Goal: Task Accomplishment & Management: Manage account settings

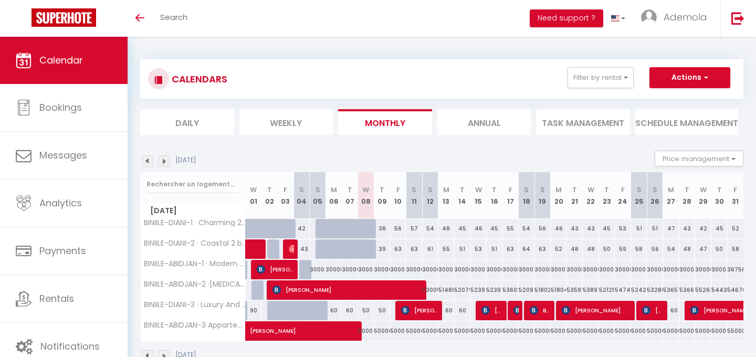
scroll to position [37, 0]
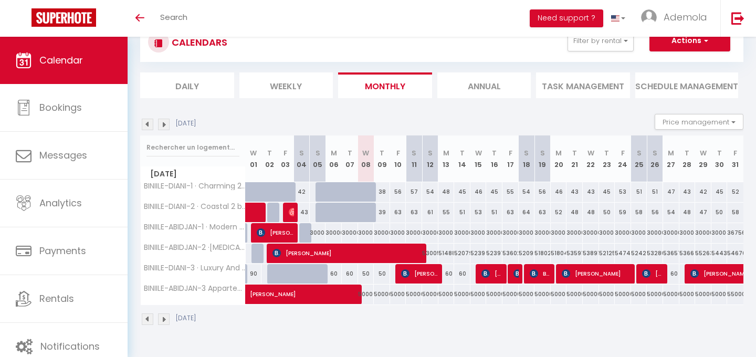
click at [151, 123] on img at bounding box center [148, 125] width 12 height 12
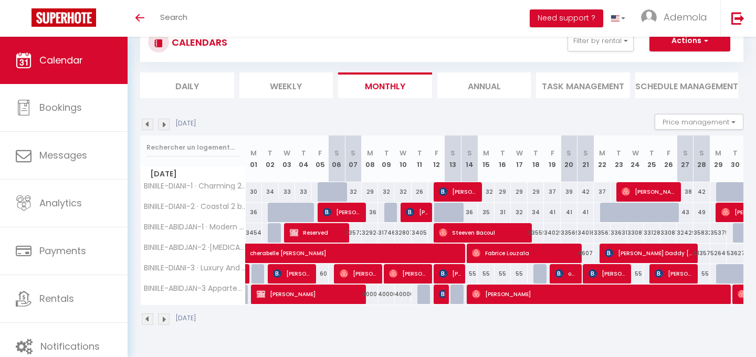
click at [151, 123] on img at bounding box center [148, 125] width 12 height 12
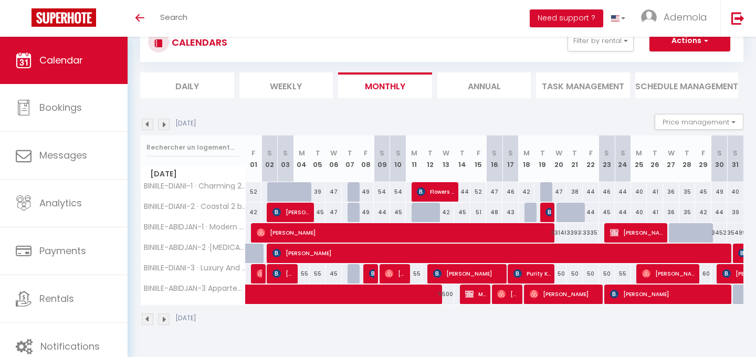
click at [153, 125] on img at bounding box center [148, 125] width 12 height 12
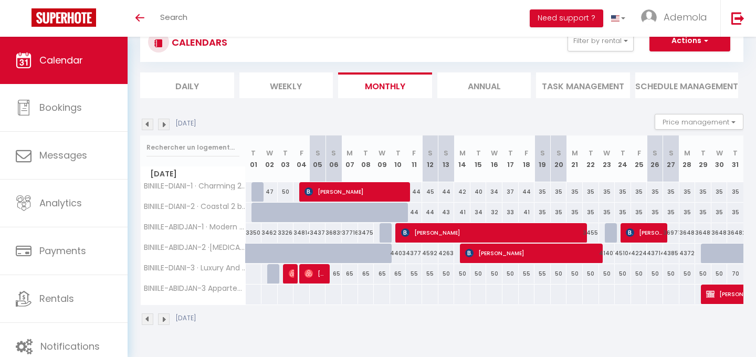
click at [164, 120] on img at bounding box center [164, 125] width 12 height 12
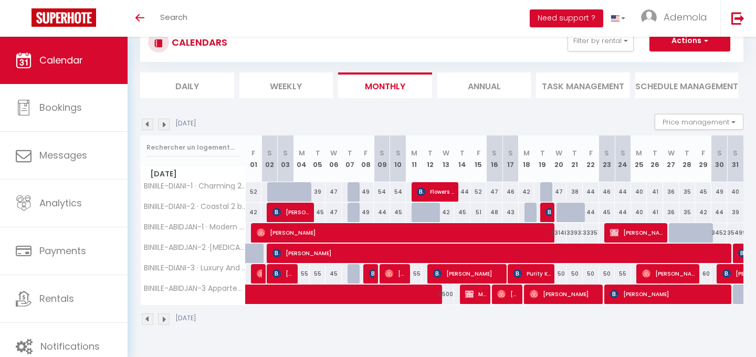
click at [164, 120] on img at bounding box center [164, 125] width 12 height 12
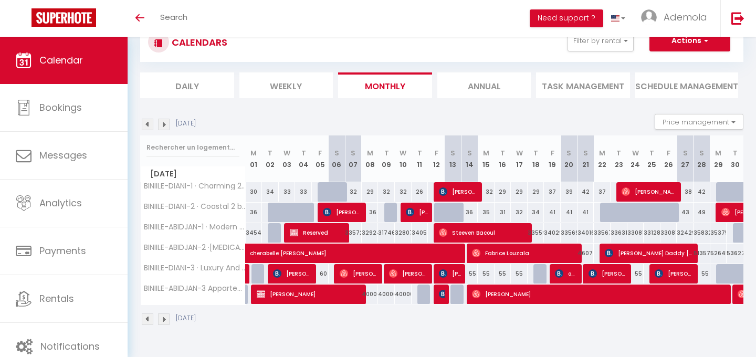
click at [164, 120] on img at bounding box center [164, 125] width 12 height 12
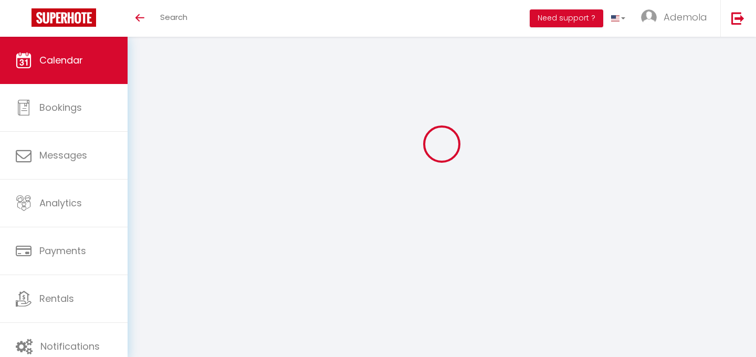
select select
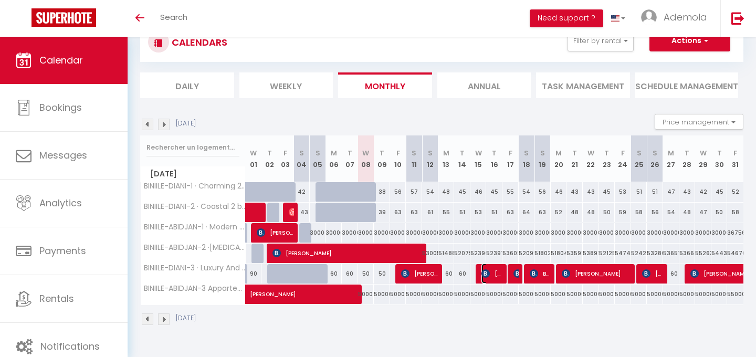
click at [485, 270] on img at bounding box center [485, 273] width 8 height 8
select select "OK"
select select "KO"
select select "0"
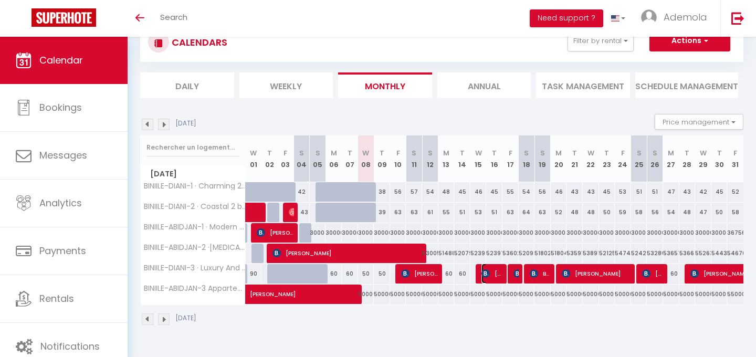
select select "1"
select select
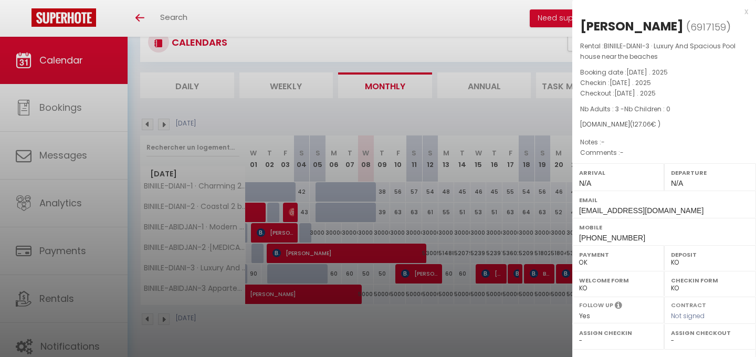
click at [466, 216] on div at bounding box center [378, 178] width 756 height 357
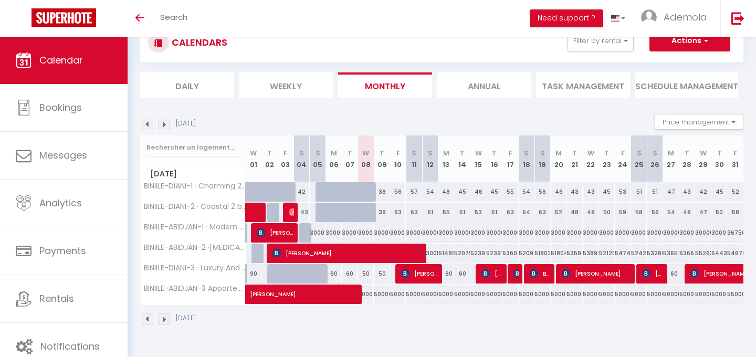
click at [167, 124] on img at bounding box center [164, 125] width 12 height 12
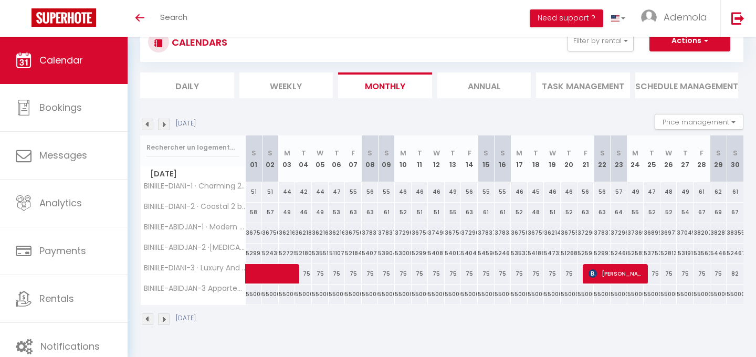
click at [148, 126] on img at bounding box center [148, 125] width 12 height 12
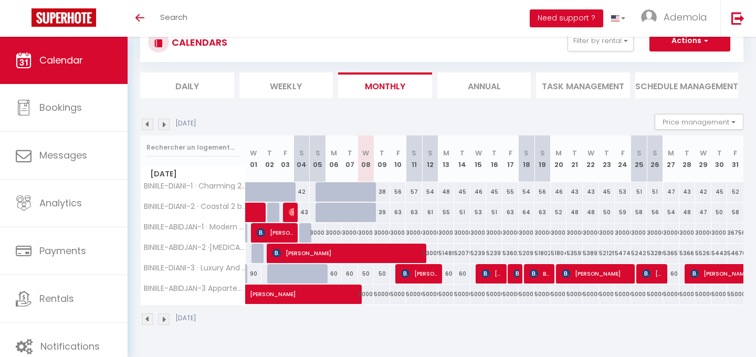
click at [167, 125] on img at bounding box center [164, 125] width 12 height 12
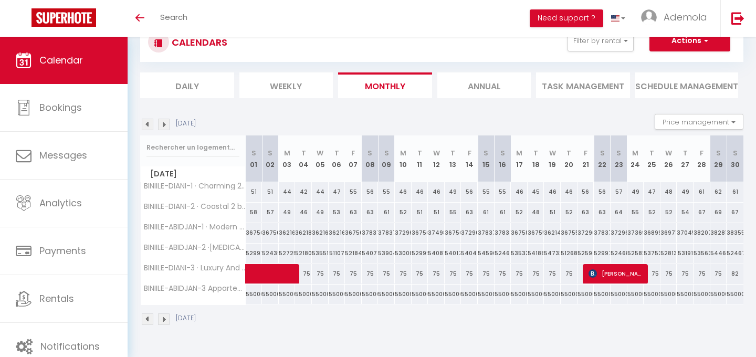
click at [167, 125] on img at bounding box center [164, 125] width 12 height 12
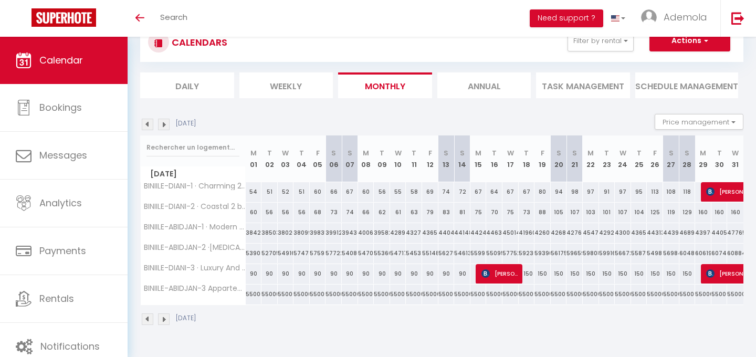
click at [167, 125] on img at bounding box center [164, 125] width 12 height 12
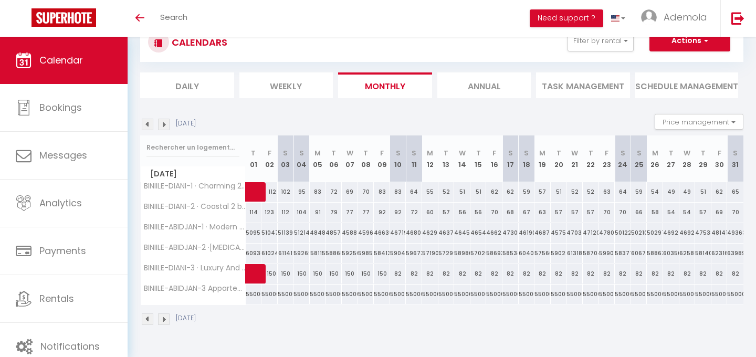
click at [145, 122] on img at bounding box center [148, 125] width 12 height 12
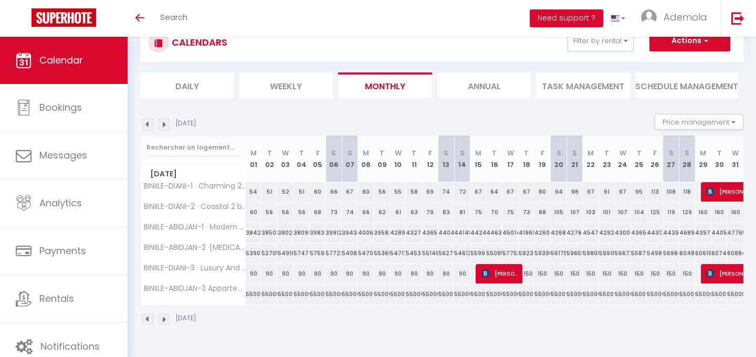
click at [145, 122] on img at bounding box center [148, 125] width 12 height 12
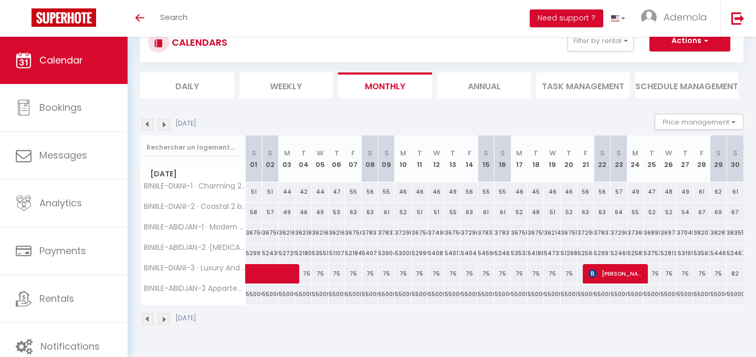
click at [145, 122] on img at bounding box center [148, 125] width 12 height 12
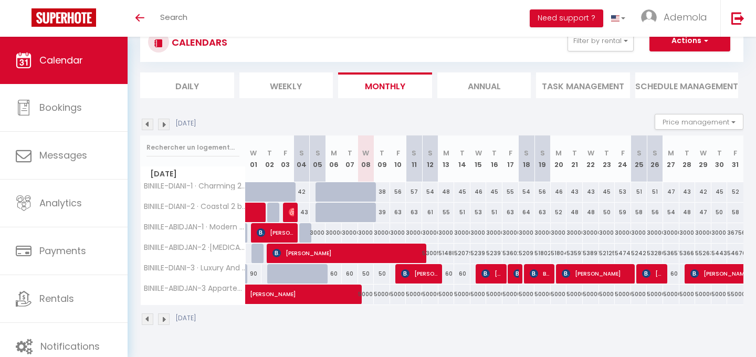
click at [152, 122] on img at bounding box center [148, 125] width 12 height 12
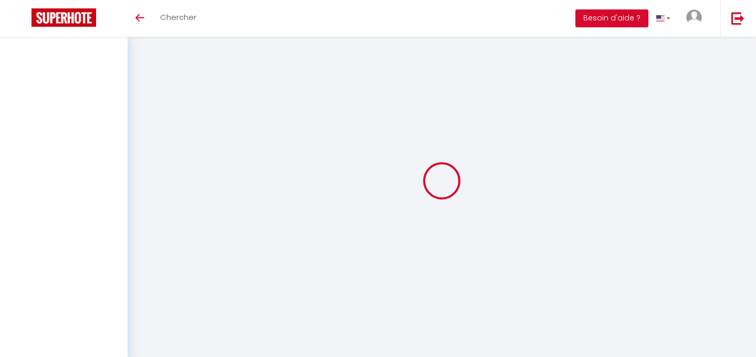
scroll to position [37, 0]
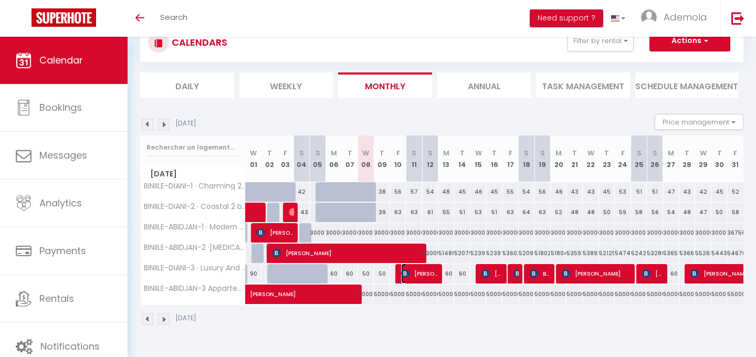
click at [428, 276] on span "[PERSON_NAME]" at bounding box center [420, 274] width 38 height 20
select select "OK"
select select "KO"
select select "0"
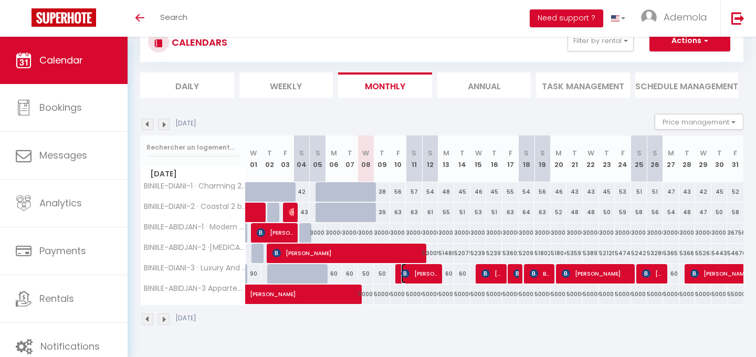
select select "1"
select select
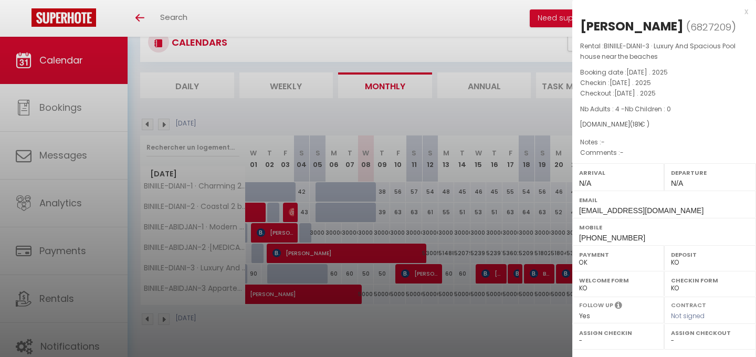
click at [484, 275] on div at bounding box center [378, 178] width 756 height 357
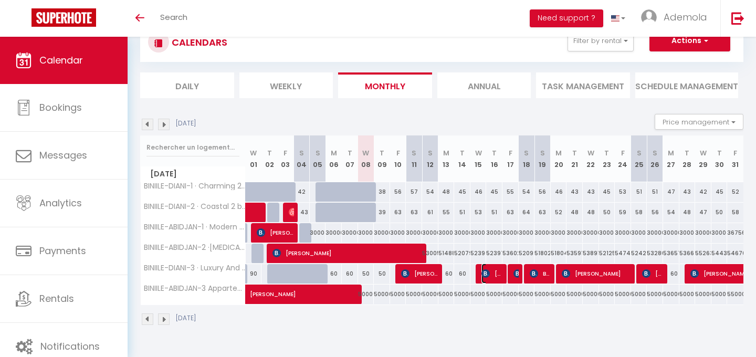
click at [484, 275] on img at bounding box center [485, 273] width 8 height 8
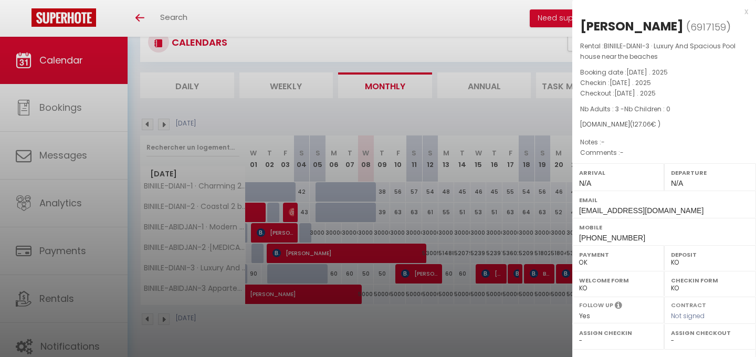
click at [515, 275] on div at bounding box center [378, 178] width 756 height 357
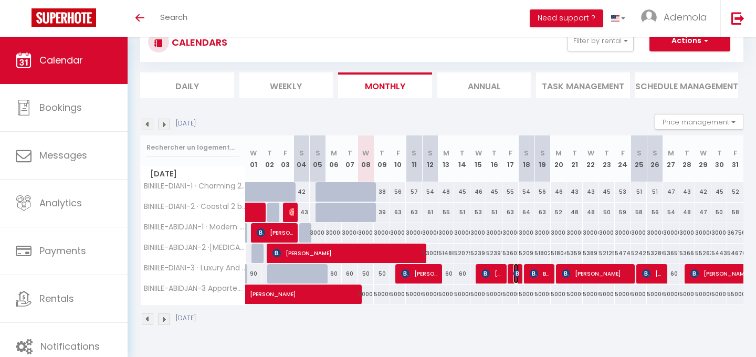
click at [515, 275] on img at bounding box center [518, 273] width 8 height 8
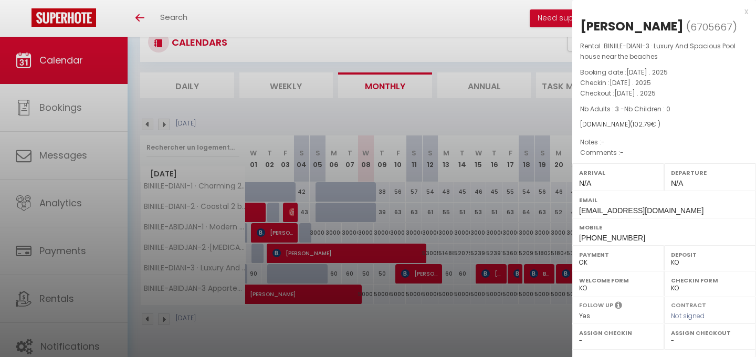
click at [542, 274] on div at bounding box center [378, 178] width 756 height 357
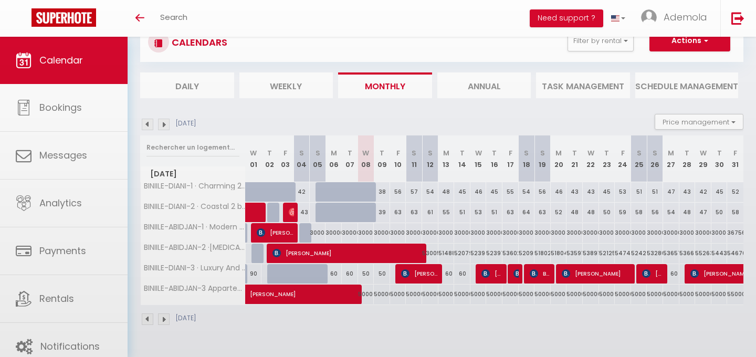
click at [542, 274] on div at bounding box center [378, 178] width 756 height 357
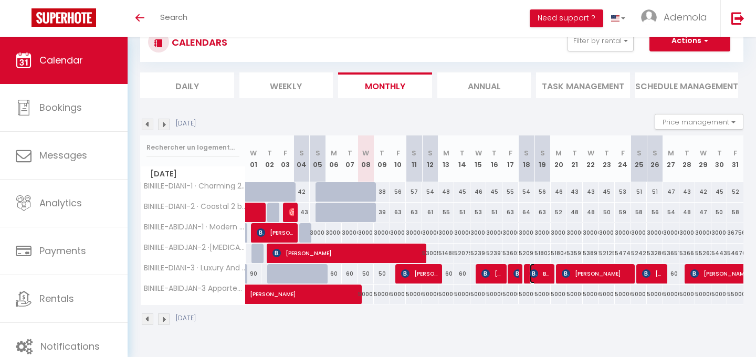
click at [542, 274] on span "Bore Chelangat" at bounding box center [541, 274] width 22 height 20
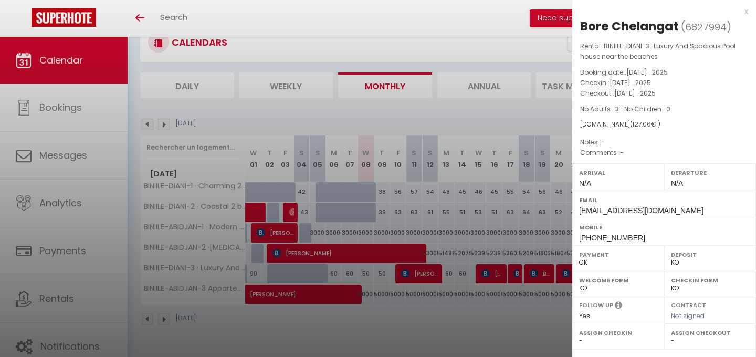
click at [539, 317] on div at bounding box center [378, 178] width 756 height 357
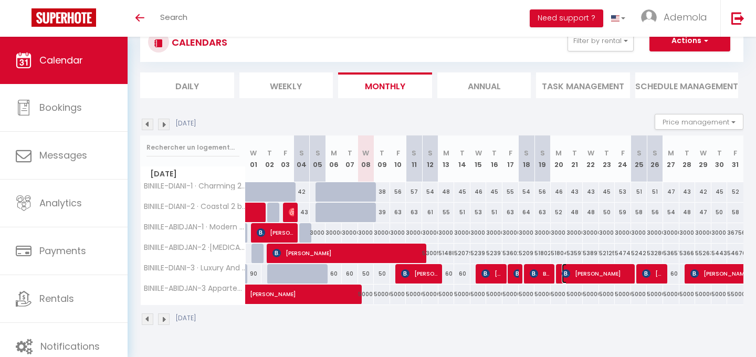
click at [573, 279] on span "[PERSON_NAME]" at bounding box center [597, 274] width 70 height 20
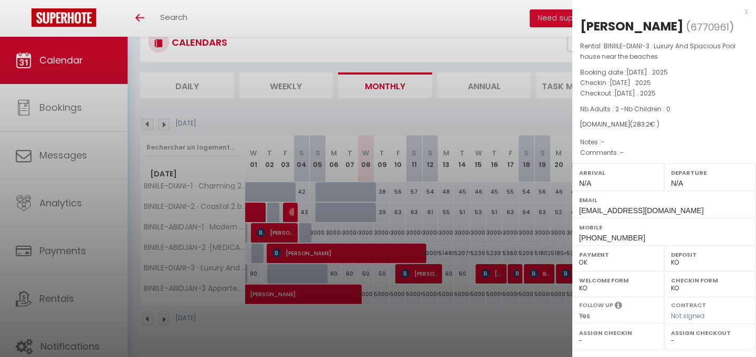
click at [494, 273] on div at bounding box center [378, 178] width 756 height 357
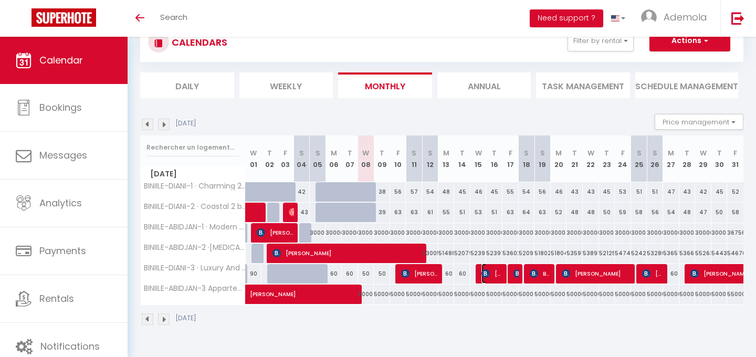
click at [494, 273] on span "[PERSON_NAME]" at bounding box center [492, 274] width 22 height 20
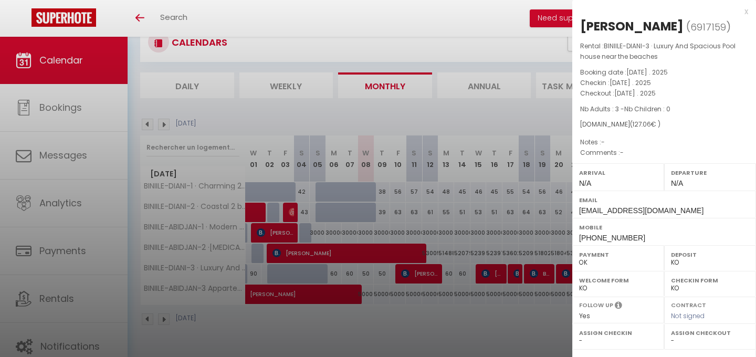
click at [522, 314] on div at bounding box center [378, 178] width 756 height 357
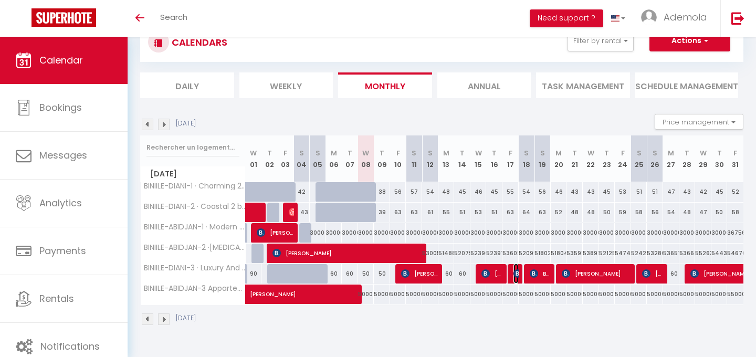
click at [517, 272] on img at bounding box center [518, 273] width 8 height 8
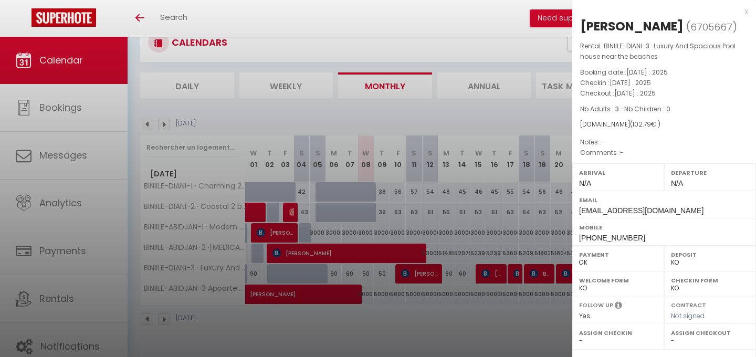
click at [530, 278] on div at bounding box center [378, 178] width 756 height 357
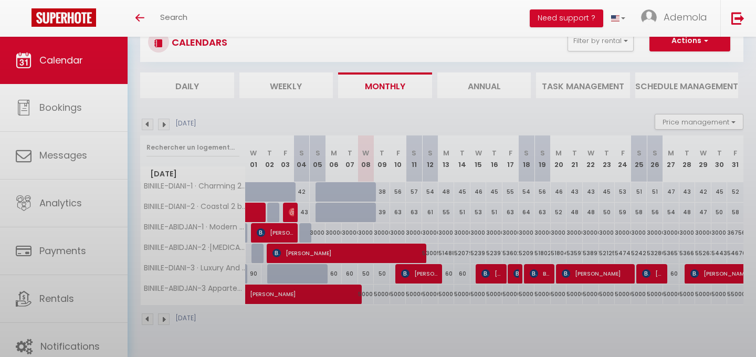
click at [530, 278] on div at bounding box center [378, 178] width 756 height 357
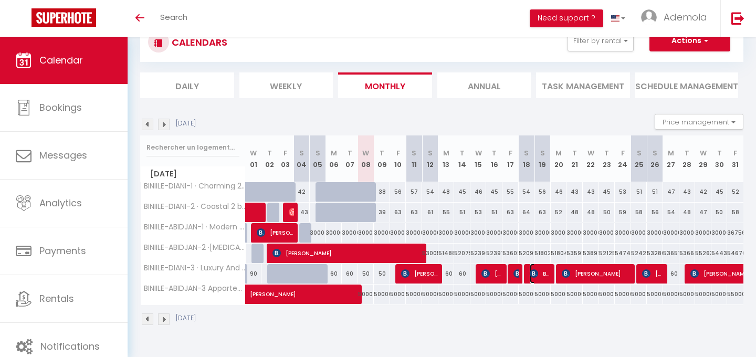
click at [530, 278] on span "Bore Chelangat" at bounding box center [541, 274] width 22 height 20
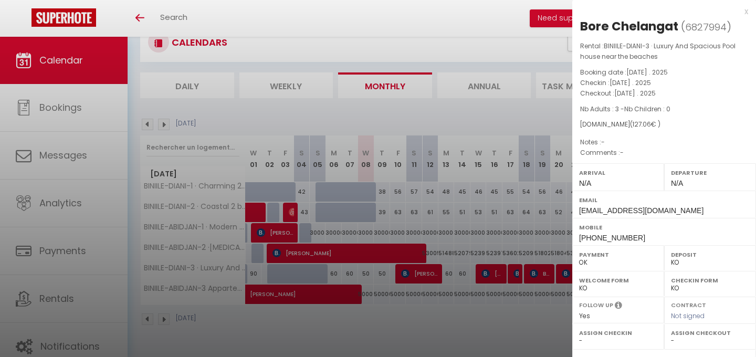
click at [515, 316] on div at bounding box center [378, 178] width 756 height 357
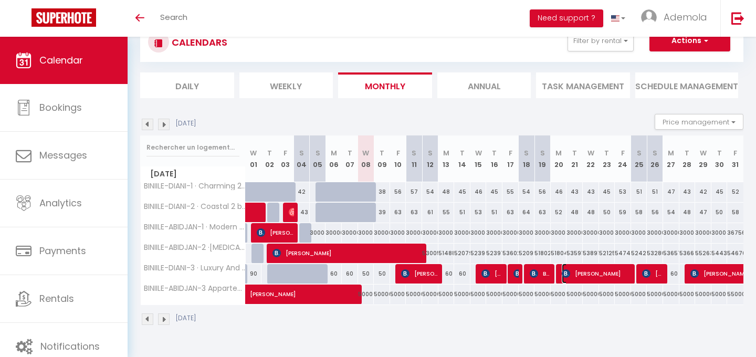
click at [579, 273] on span "[PERSON_NAME]" at bounding box center [597, 274] width 70 height 20
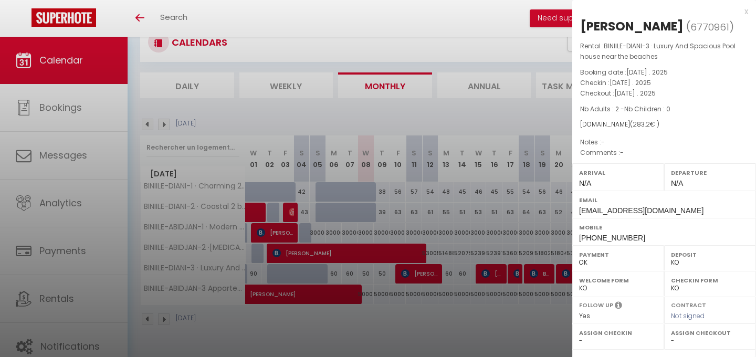
click at [539, 308] on div at bounding box center [378, 178] width 756 height 357
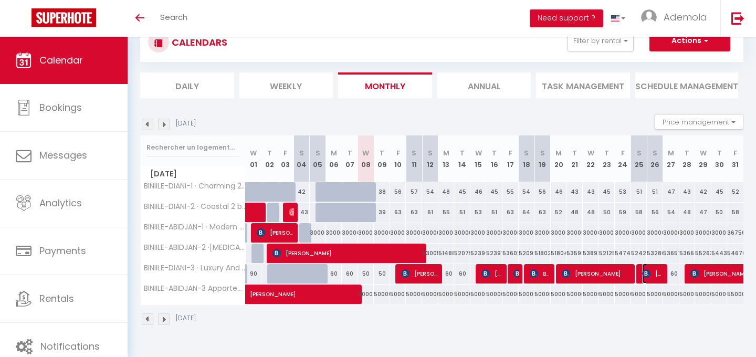
click at [651, 275] on span "[PERSON_NAME]" at bounding box center [653, 274] width 22 height 20
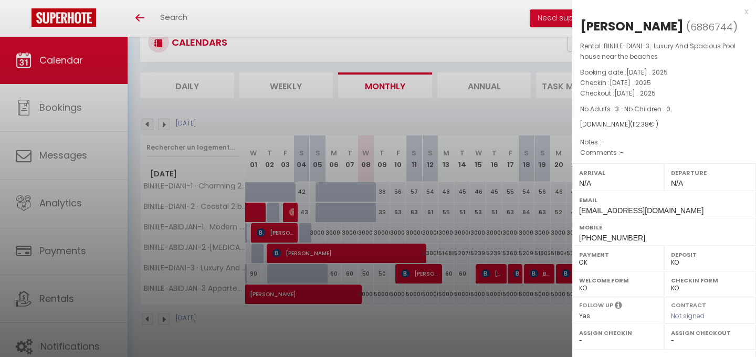
click at [511, 312] on div at bounding box center [378, 178] width 756 height 357
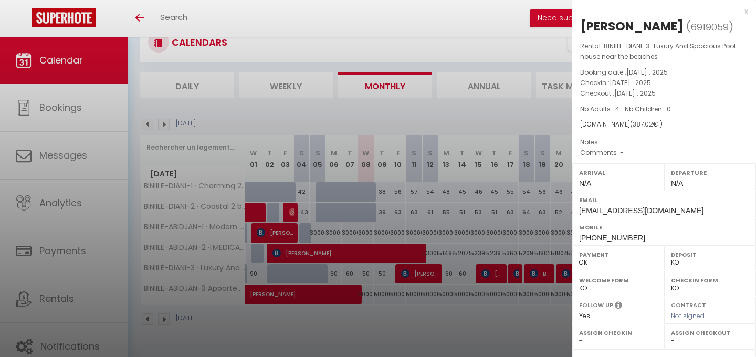
click at [446, 312] on div at bounding box center [378, 178] width 756 height 357
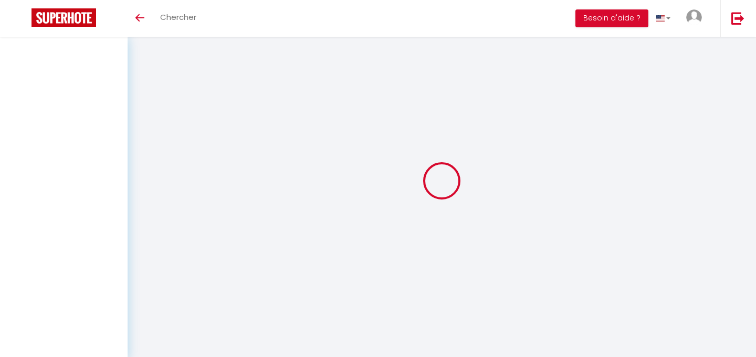
scroll to position [37, 0]
